Goal: Information Seeking & Learning: Learn about a topic

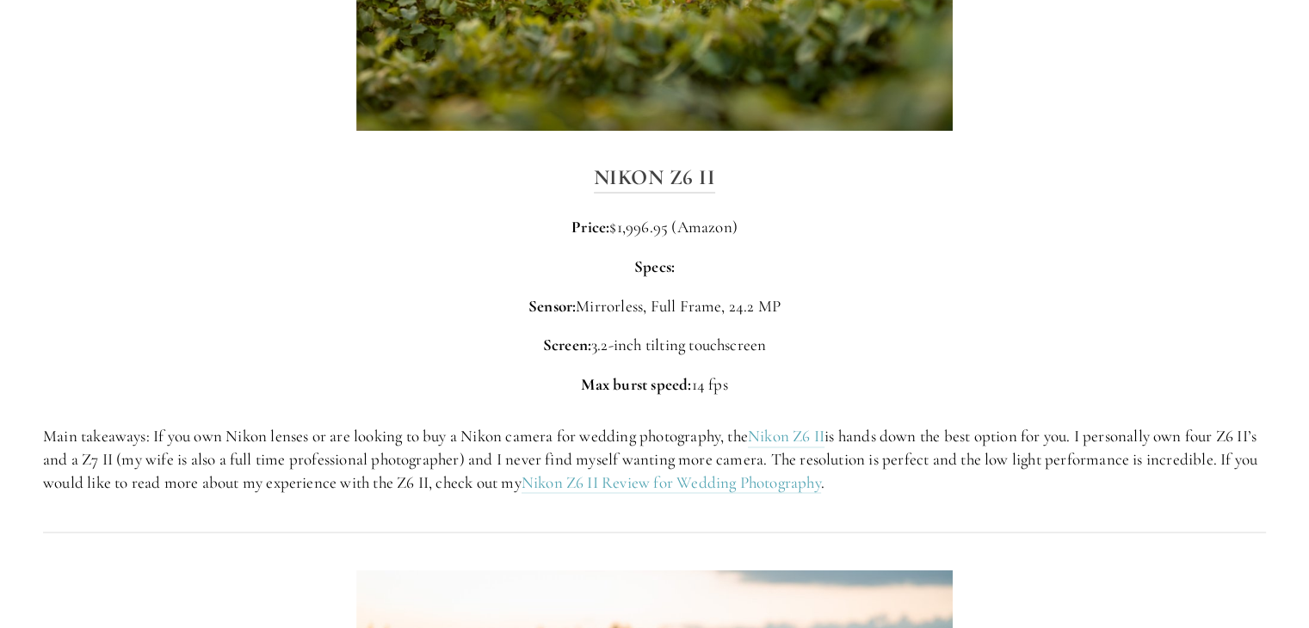
scroll to position [2623, 0]
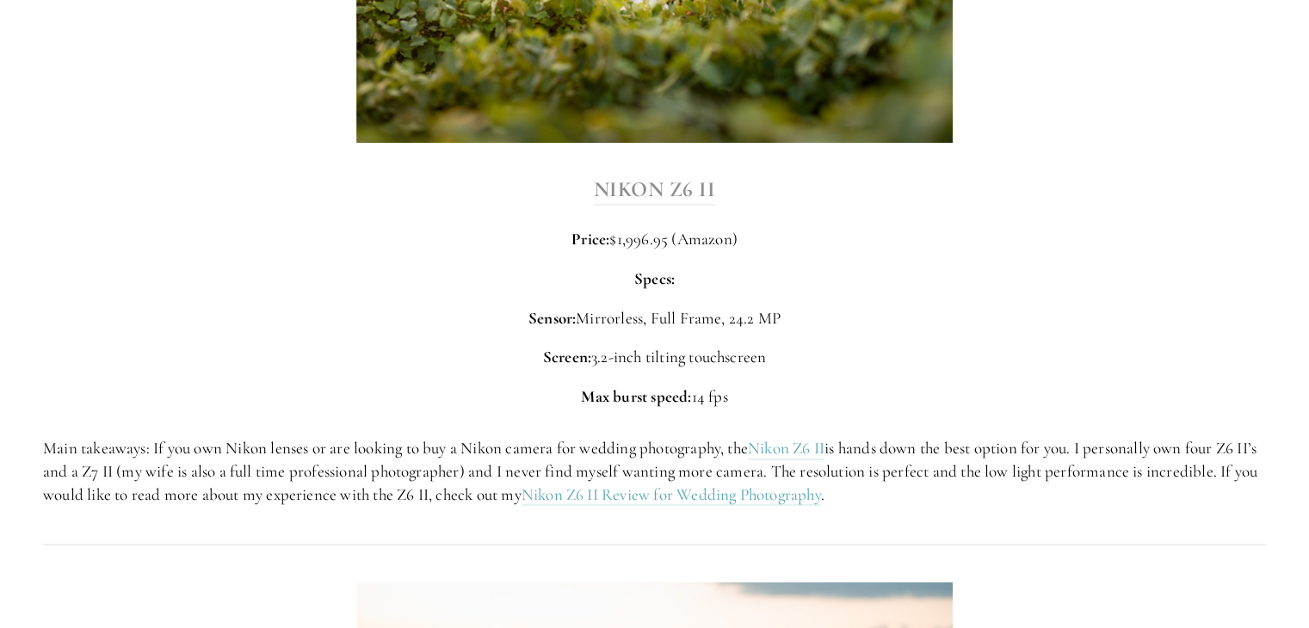
click at [602, 186] on strong "Nikon Z6 II" at bounding box center [655, 189] width 122 height 26
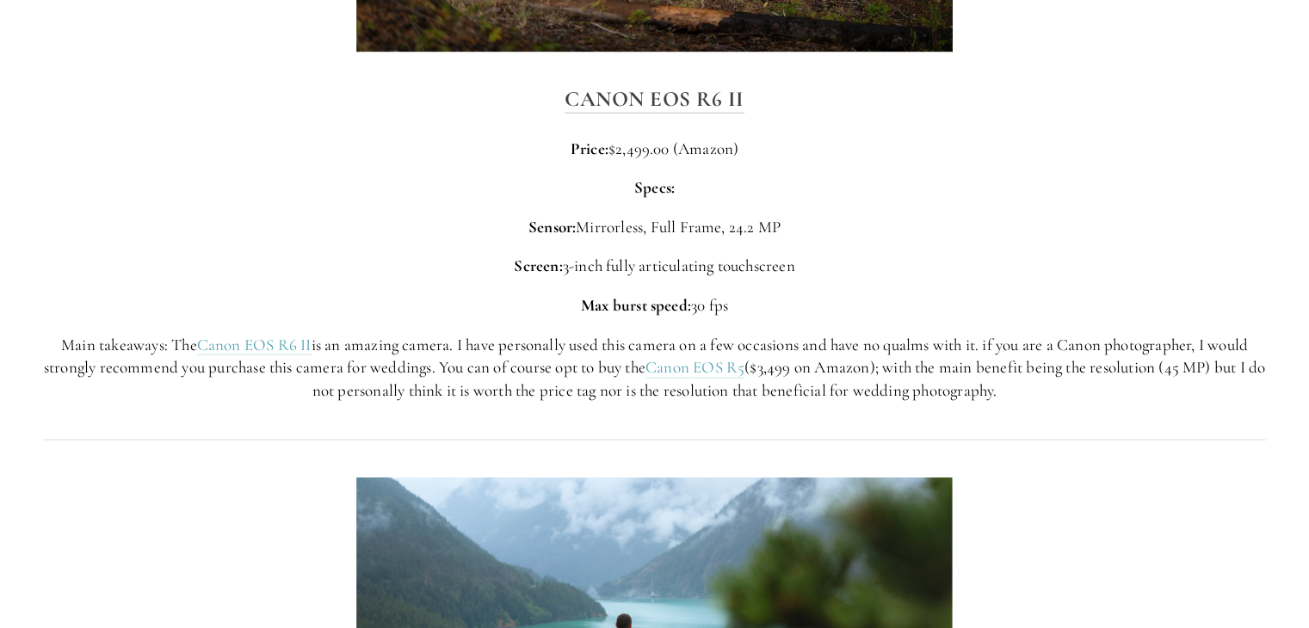
scroll to position [4348, 0]
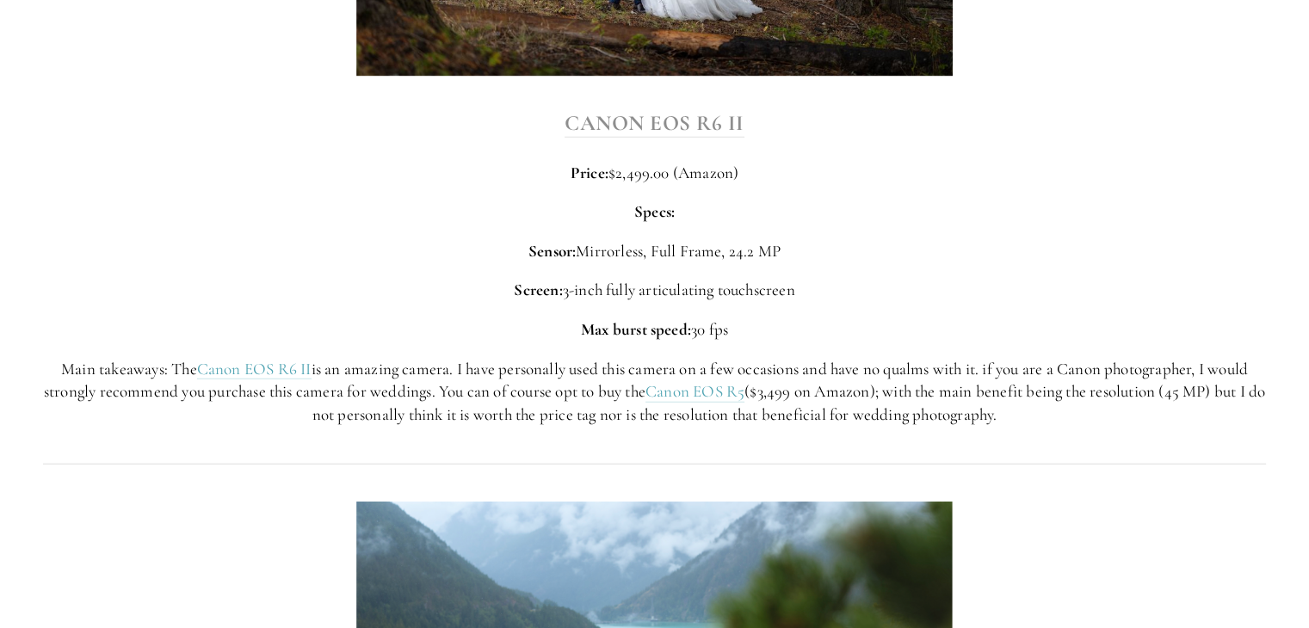
click at [608, 121] on strong "Canon EOS R6 II" at bounding box center [654, 123] width 180 height 26
click at [696, 133] on strong "Canon EOS R6 II" at bounding box center [654, 123] width 180 height 26
drag, startPoint x: 607, startPoint y: 118, endPoint x: 528, endPoint y: 155, distance: 87.4
click at [528, 155] on div "Canon EOS R6 II Price: $2,499.00 (Amazon) Specs: Sensor: Mirrorless, Full Frame…" at bounding box center [654, 266] width 1223 height 321
drag, startPoint x: 564, startPoint y: 287, endPoint x: 598, endPoint y: 283, distance: 34.7
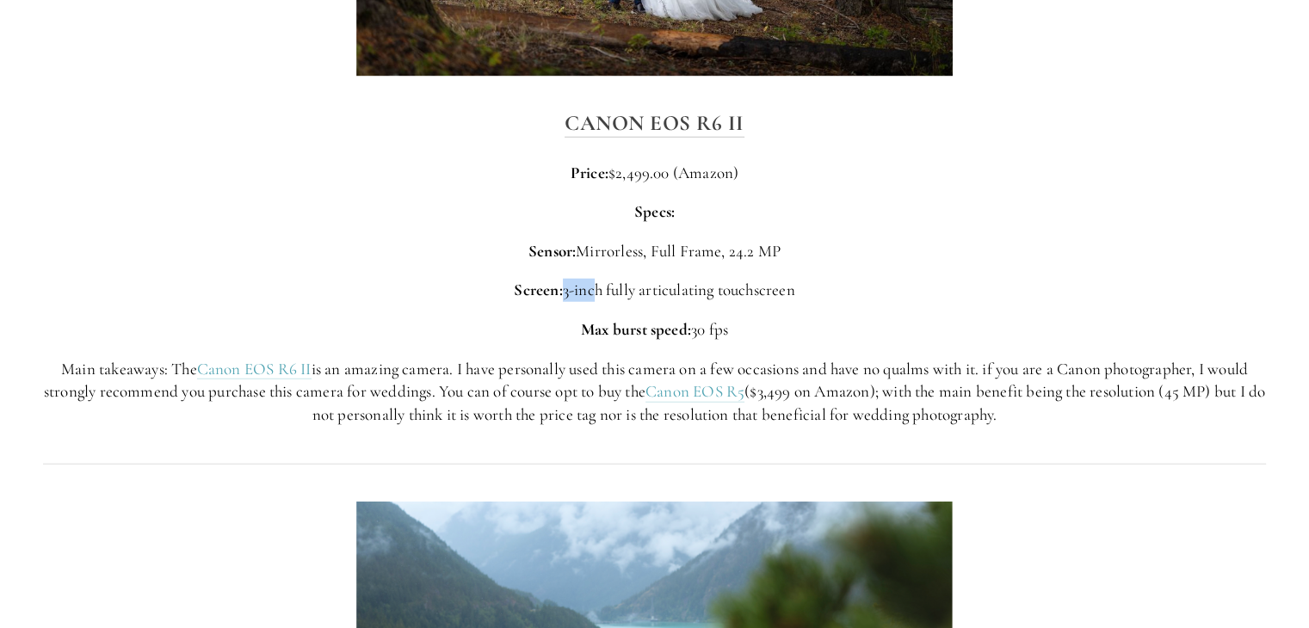
click at [597, 283] on p "Screen: 3-inch fully articulating touchscreen" at bounding box center [654, 290] width 1223 height 23
drag, startPoint x: 636, startPoint y: 292, endPoint x: 652, endPoint y: 292, distance: 16.3
click at [652, 292] on p "Screen: 3-inch fully articulating touchscreen" at bounding box center [654, 290] width 1223 height 23
click at [671, 283] on p "Screen: 3-inch fully articulating touchscreen" at bounding box center [654, 290] width 1223 height 23
drag, startPoint x: 642, startPoint y: 287, endPoint x: 814, endPoint y: 282, distance: 172.1
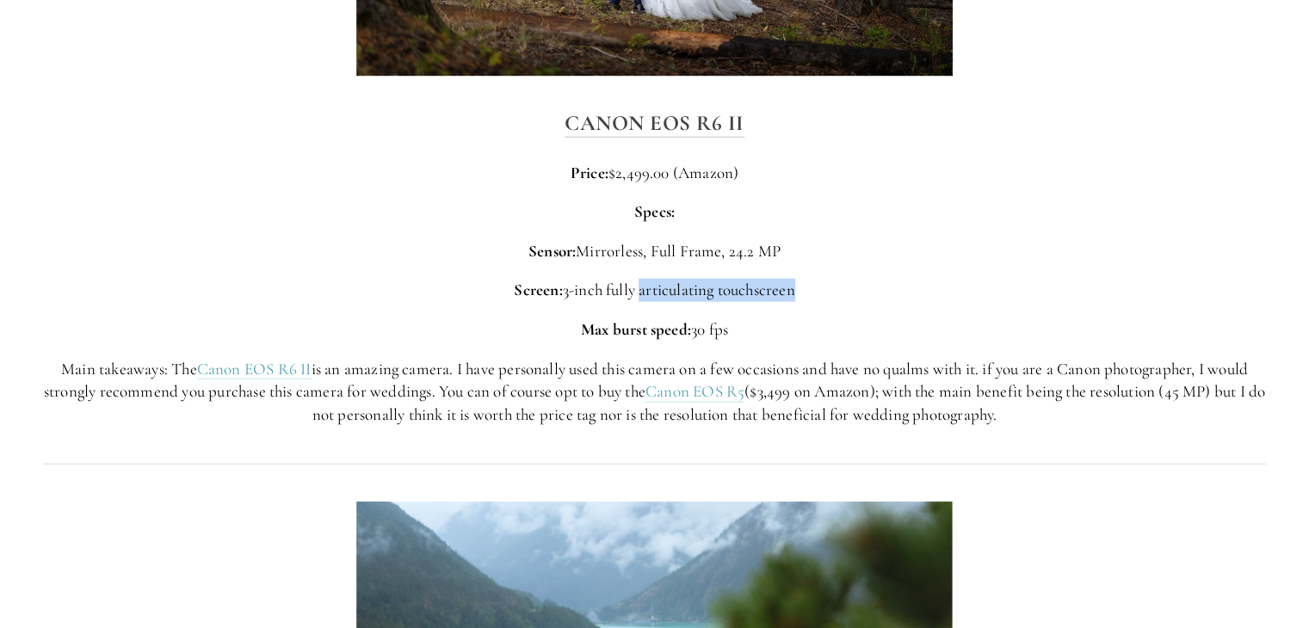
click at [814, 282] on p "Screen: 3-inch fully articulating touchscreen" at bounding box center [654, 290] width 1223 height 23
copy p "articulating touchscreen"
